Goal: Task Accomplishment & Management: Use online tool/utility

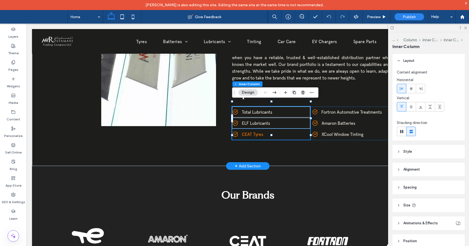
click at [283, 129] on link "CEAT Tyres" at bounding box center [276, 134] width 69 height 11
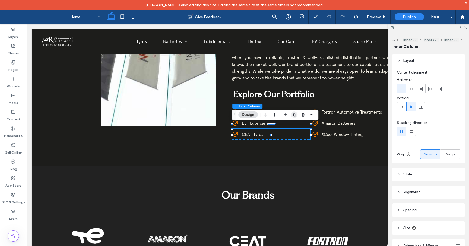
click at [293, 114] on use "button" at bounding box center [293, 114] width 3 height 3
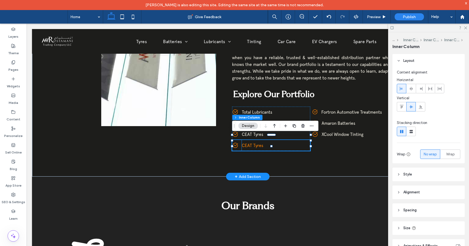
click at [273, 143] on link "CEAT Tyres" at bounding box center [276, 145] width 69 height 11
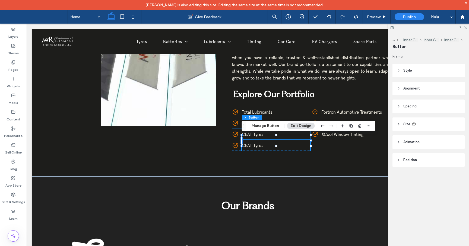
click at [269, 129] on div "Section Column Inner Column Inner Column Inner Column Inner Column Button Manag…" at bounding box center [308, 126] width 133 height 10
click at [270, 127] on button "Manage Button" at bounding box center [265, 126] width 34 height 7
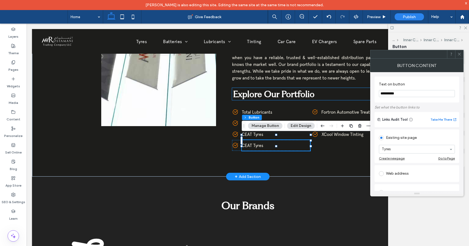
drag, startPoint x: 430, startPoint y: 115, endPoint x: 347, endPoint y: 92, distance: 85.8
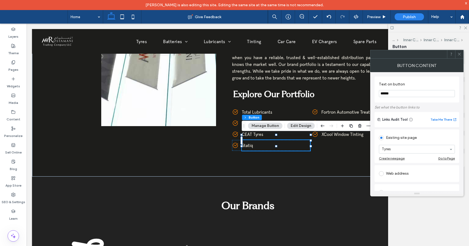
type input "******"
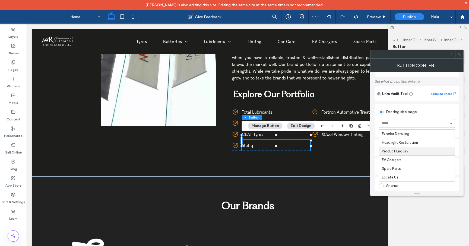
scroll to position [29, 0]
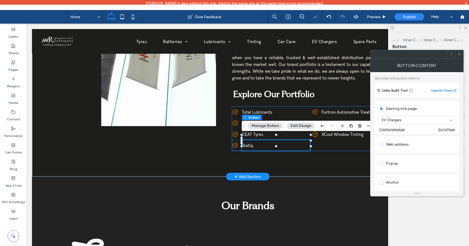
click at [339, 140] on div "Car Engine Oil Total Lubricants Car Engine Oil ELF Lubricants Car Engine Oil CE…" at bounding box center [311, 129] width 158 height 44
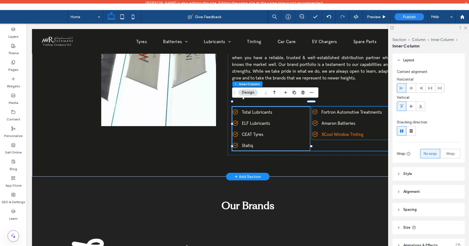
click at [328, 132] on span "XCool Window Tinting" at bounding box center [342, 134] width 42 height 5
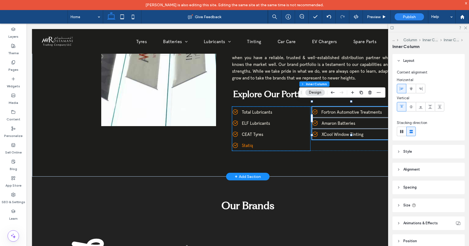
click at [290, 141] on link "Statiq" at bounding box center [276, 145] width 69 height 11
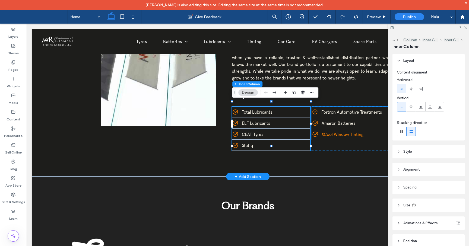
click at [338, 132] on span "XCool Window Tinting" at bounding box center [342, 134] width 42 height 5
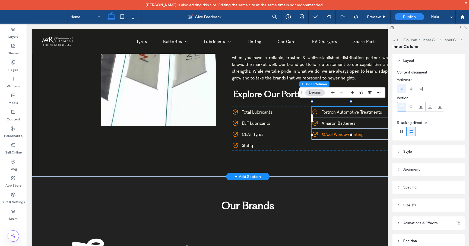
click at [344, 132] on span "XCool Window Tinting" at bounding box center [342, 134] width 42 height 5
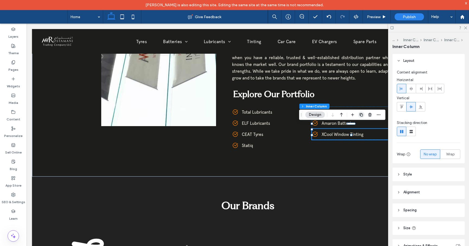
click at [361, 114] on icon "button" at bounding box center [361, 115] width 4 height 4
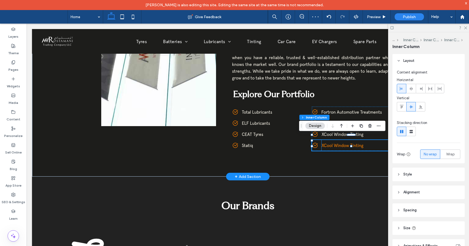
click at [353, 143] on span "XCool Window Tinting" at bounding box center [342, 145] width 42 height 5
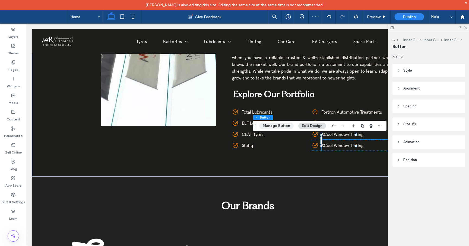
click at [280, 125] on button "Manage Button" at bounding box center [276, 126] width 34 height 7
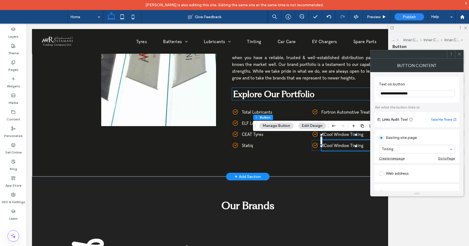
drag, startPoint x: 447, startPoint y: 118, endPoint x: 358, endPoint y: 94, distance: 91.9
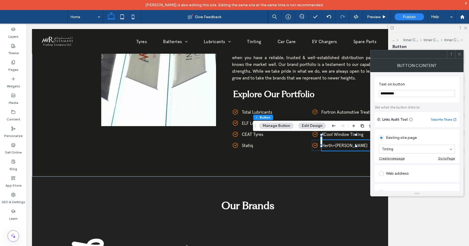
type input "**********"
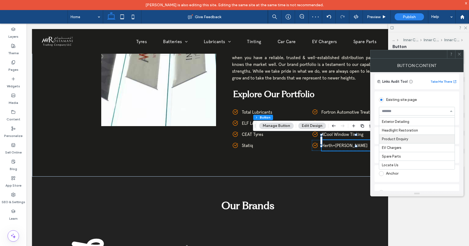
scroll to position [76, 0]
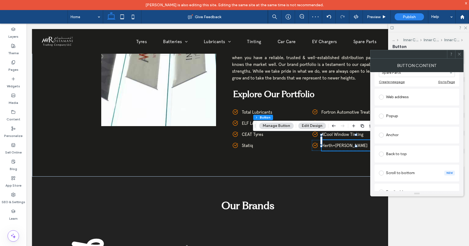
click at [462, 54] on div at bounding box center [459, 54] width 8 height 8
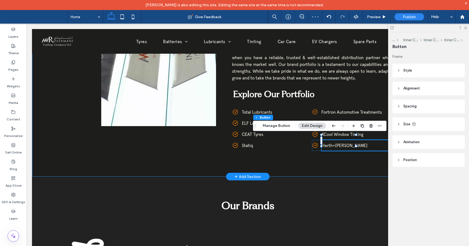
click at [332, 164] on div "About Us One of the Most Strategic units within the Group, we diversify the aut…" at bounding box center [247, 43] width 431 height 266
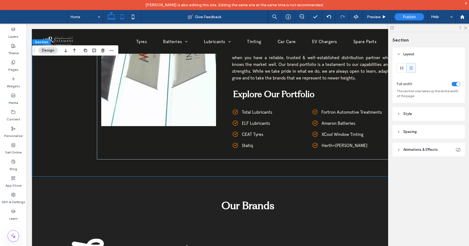
click at [123, 17] on icon at bounding box center [122, 16] width 11 height 11
type input "*"
type input "***"
type input "*"
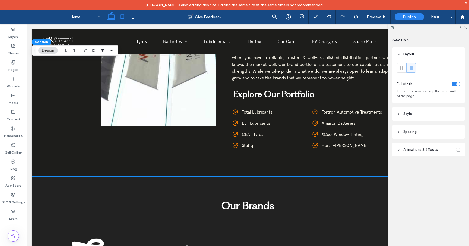
type input "*"
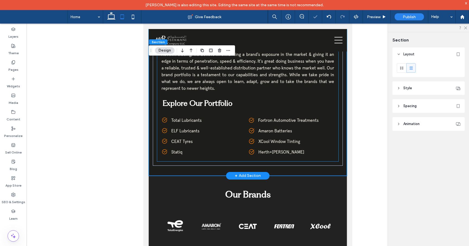
scroll to position [309, 0]
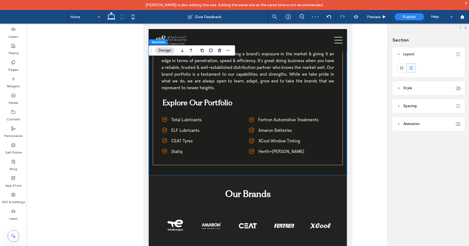
click at [131, 16] on icon at bounding box center [132, 16] width 11 height 11
type input "*"
type input "***"
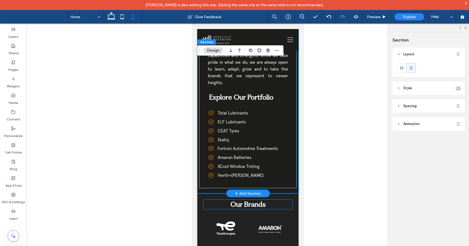
scroll to position [348, 0]
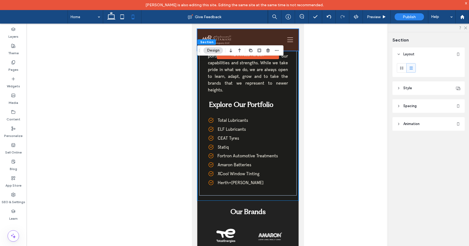
click at [289, 41] on div at bounding box center [247, 40] width 101 height 22
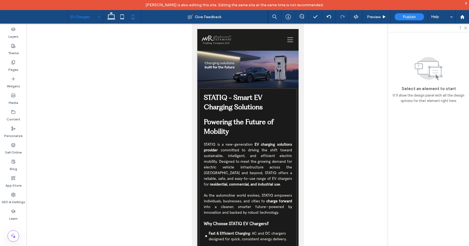
scroll to position [0, 0]
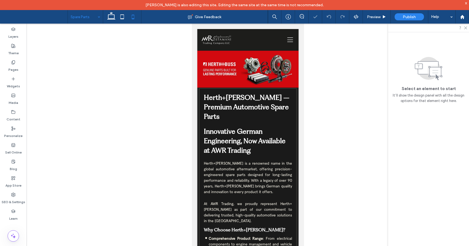
click at [94, 18] on input at bounding box center [84, 17] width 27 height 14
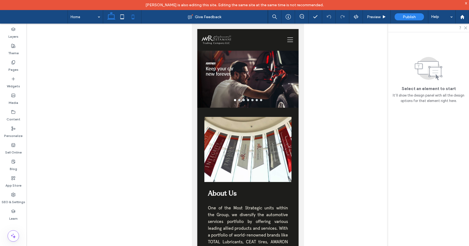
click at [114, 15] on icon at bounding box center [111, 16] width 11 height 11
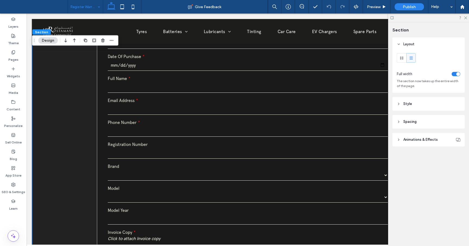
scroll to position [227, 0]
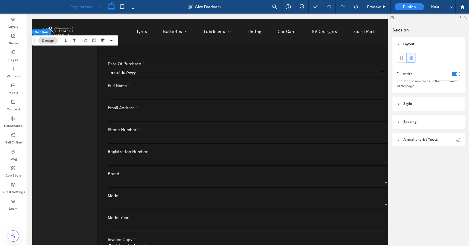
click at [127, 138] on input "tel" at bounding box center [248, 138] width 280 height 11
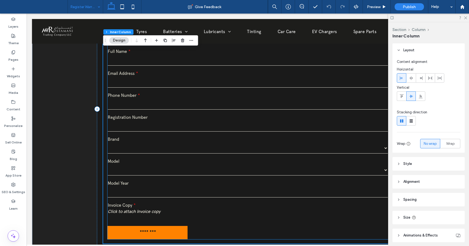
scroll to position [267, 0]
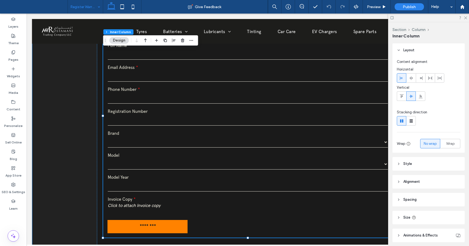
click at [53, 163] on div "Enroll Your Amaron Battery Today! Ensure your Amaron battery is backed by warra…" at bounding box center [247, 103] width 431 height 302
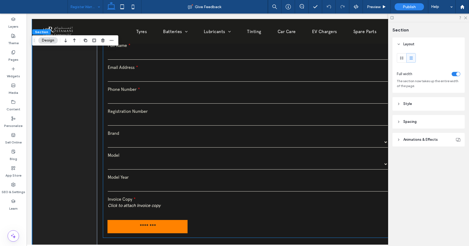
click at [110, 173] on div "Model Year" at bounding box center [248, 183] width 284 height 22
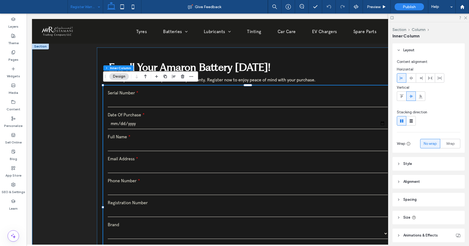
scroll to position [176, 0]
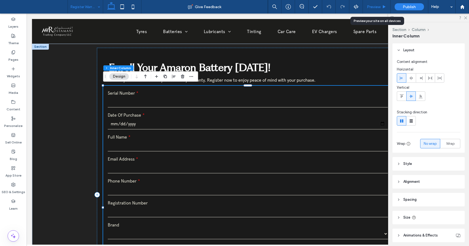
click at [373, 10] on div "Preview" at bounding box center [377, 7] width 28 height 14
click at [379, 6] on span "Preview" at bounding box center [374, 7] width 14 height 5
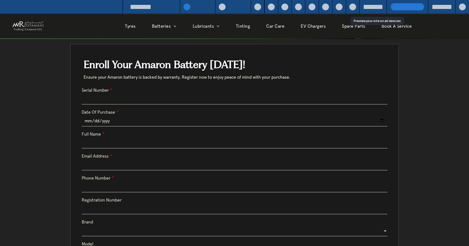
click at [29, 26] on img at bounding box center [28, 26] width 32 height 14
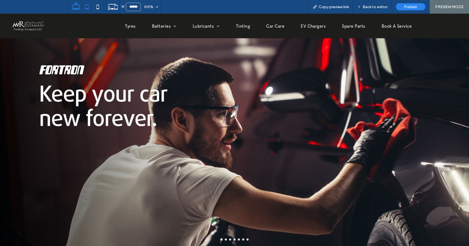
click at [89, 8] on icon at bounding box center [86, 6] width 11 height 11
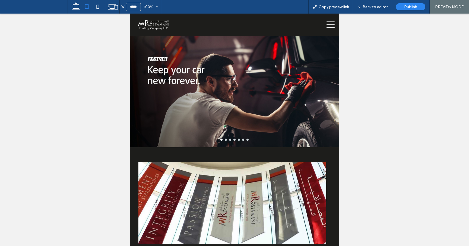
click at [330, 26] on icon at bounding box center [330, 25] width 8 height 8
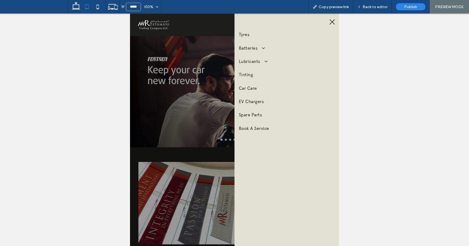
click at [331, 22] on icon at bounding box center [332, 21] width 5 height 5
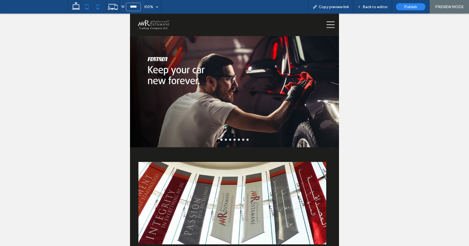
click at [98, 7] on icon at bounding box center [97, 6] width 11 height 11
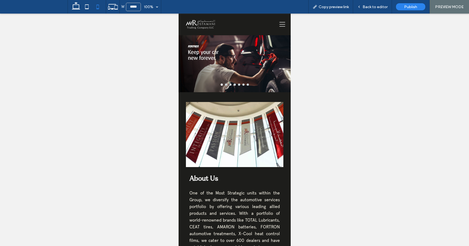
click at [280, 28] on div "Tyres Batteries Amaron Batteries Lubricants Total Lubricants ELF Lubricants Tin…" at bounding box center [264, 25] width 54 height 22
click at [281, 25] on icon at bounding box center [282, 24] width 8 height 6
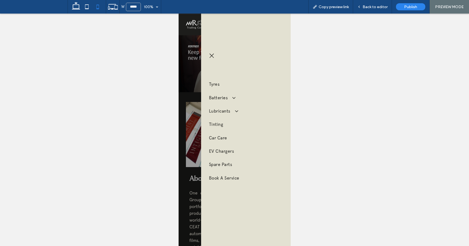
click at [354, 188] on div at bounding box center [234, 130] width 469 height 232
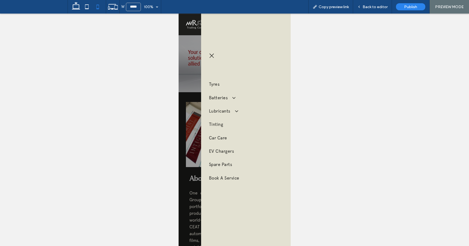
click at [212, 56] on icon at bounding box center [211, 56] width 5 height 6
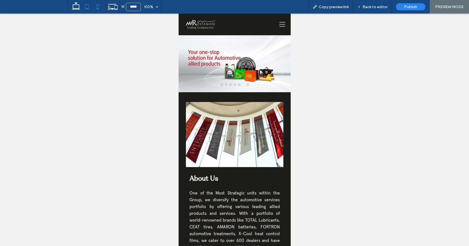
click at [86, 6] on icon at bounding box center [86, 6] width 11 height 11
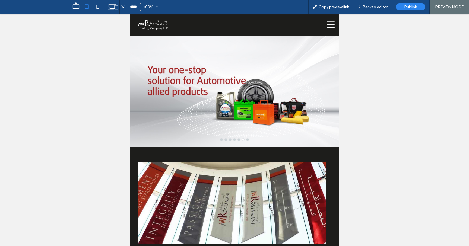
click at [330, 25] on icon at bounding box center [330, 25] width 8 height 8
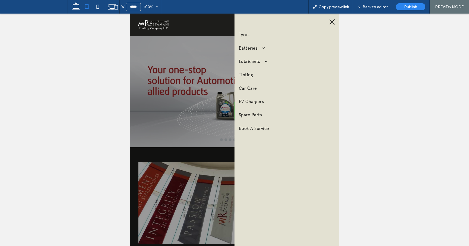
click at [332, 22] on icon at bounding box center [332, 21] width 5 height 5
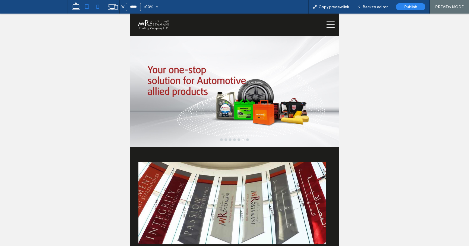
click at [97, 5] on icon at bounding box center [97, 6] width 11 height 11
type input "*****"
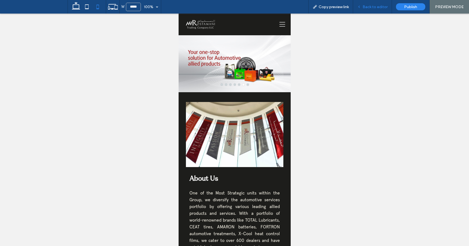
click at [373, 7] on span "Back to editor" at bounding box center [374, 7] width 25 height 5
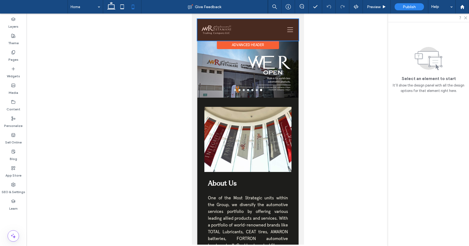
click at [291, 29] on div at bounding box center [247, 30] width 101 height 22
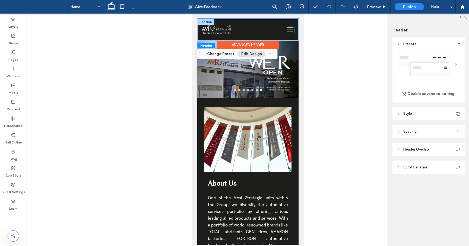
click at [289, 30] on icon at bounding box center [290, 30] width 6 height 5
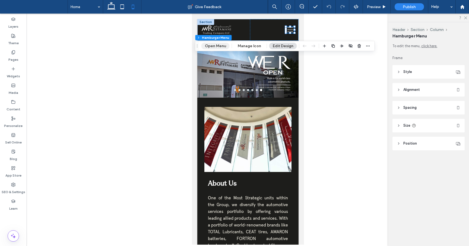
click at [215, 46] on button "Open Menu" at bounding box center [215, 46] width 28 height 7
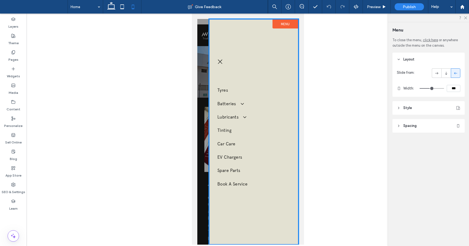
click at [334, 80] on div at bounding box center [248, 129] width 442 height 231
click at [109, 9] on icon at bounding box center [111, 6] width 11 height 11
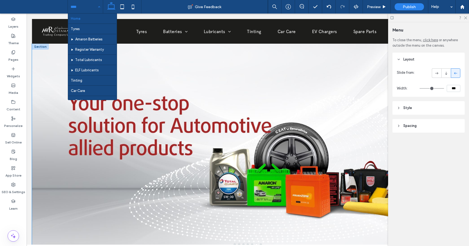
click at [211, 185] on div at bounding box center [247, 151] width 431 height 183
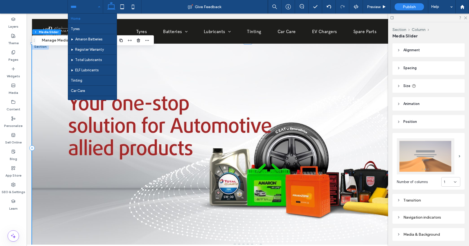
click at [157, 51] on div at bounding box center [247, 148] width 431 height 209
